Goal: Transaction & Acquisition: Purchase product/service

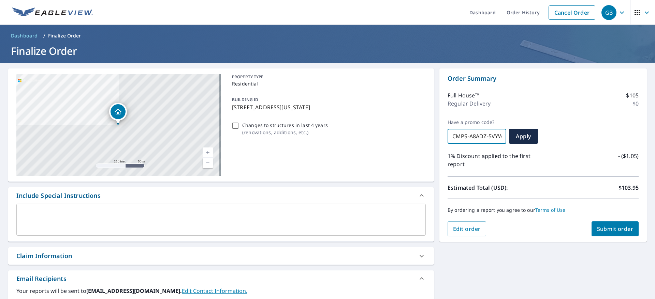
click at [477, 137] on input "CMPS-A8ADZ-5VYWE" at bounding box center [476, 136] width 59 height 19
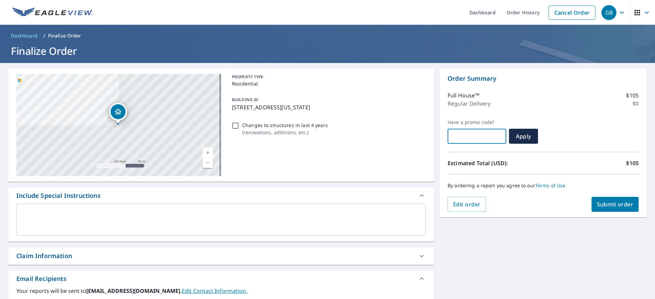
click at [469, 136] on input "text" at bounding box center [476, 136] width 59 height 19
paste input "CMPS-A8ADZ-5VYWE"
type input "CMPS-A8ADZ-5VYWE"
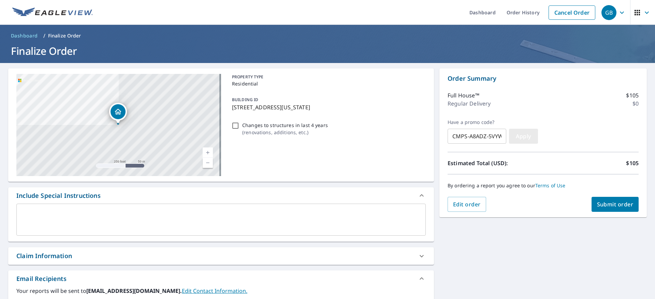
click at [517, 133] on span "Apply" at bounding box center [523, 137] width 18 height 8
